Goal: Task Accomplishment & Management: Manage account settings

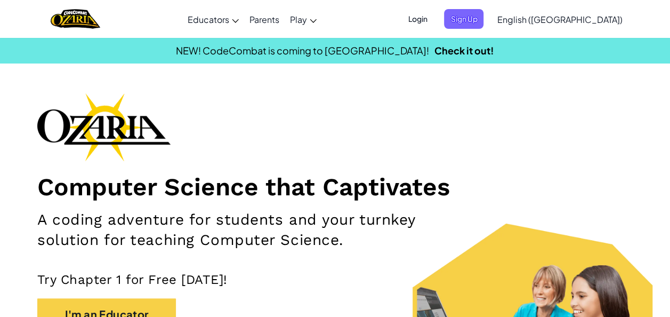
click at [434, 15] on span "Login" at bounding box center [418, 19] width 32 height 20
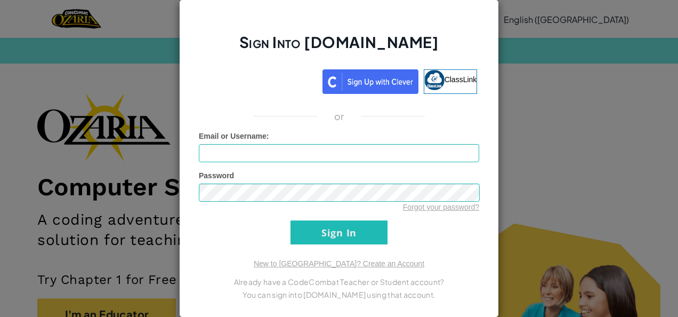
click at [285, 171] on div "Password Forgot your password?" at bounding box center [339, 191] width 281 height 42
click at [298, 155] on input "Email or Username :" at bounding box center [339, 153] width 281 height 18
type input "[EMAIL_ADDRESS][DOMAIN_NAME]"
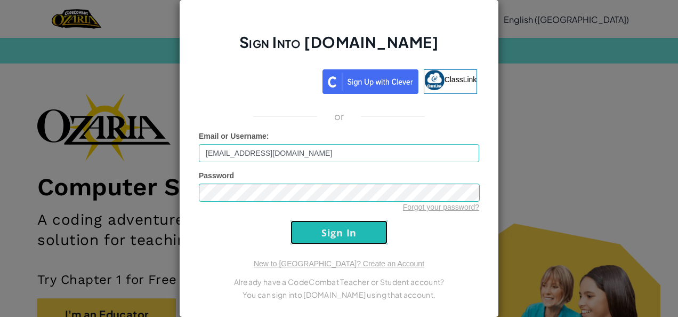
click at [355, 227] on input "Sign In" at bounding box center [339, 232] width 97 height 24
